Goal: Task Accomplishment & Management: Complete application form

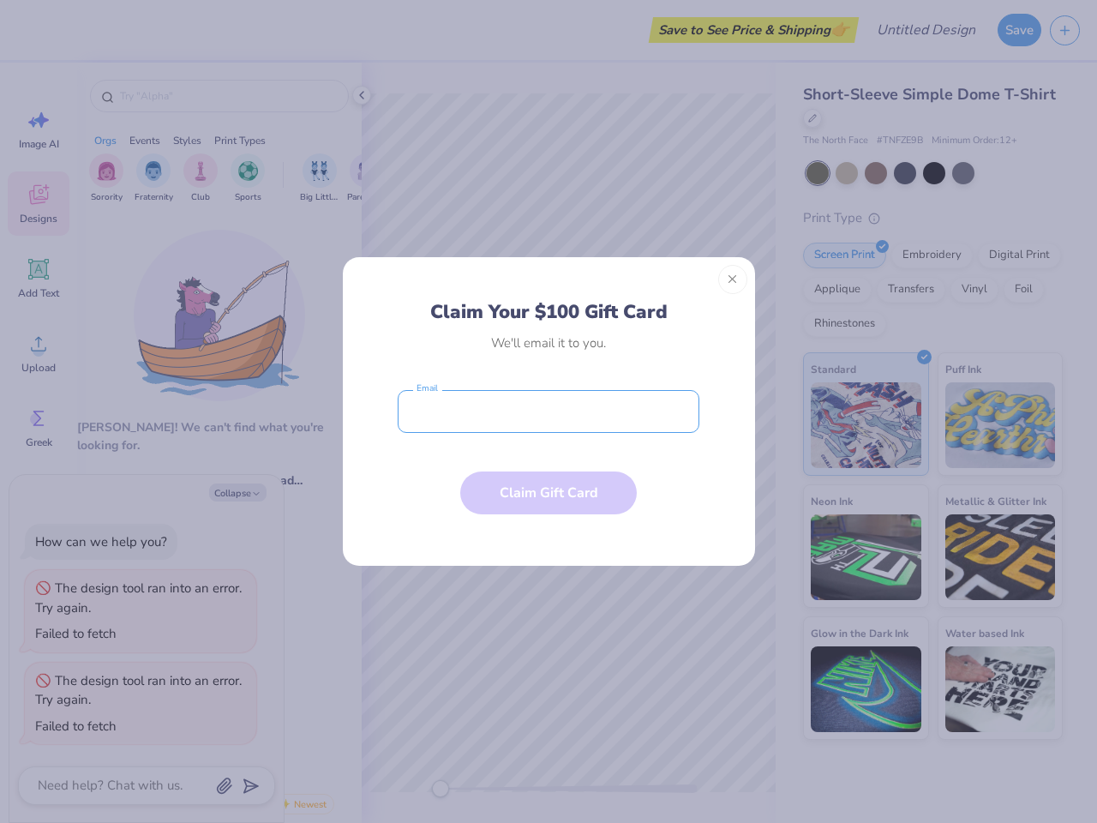
click at [549, 411] on input "email" at bounding box center [549, 411] width 302 height 43
click at [733, 279] on button "Close" at bounding box center [732, 279] width 29 height 29
